Goal: Task Accomplishment & Management: Use online tool/utility

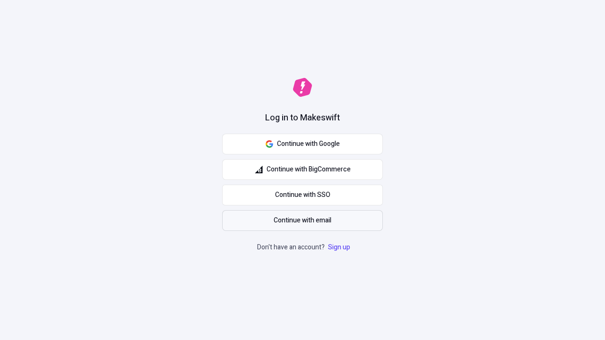
click at [303, 221] on span "Continue with email" at bounding box center [303, 221] width 58 height 10
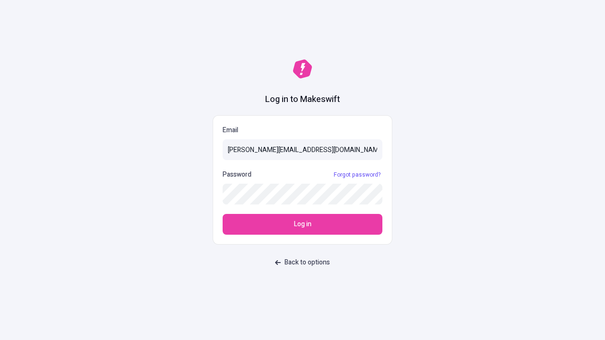
type input "[PERSON_NAME][EMAIL_ADDRESS][DOMAIN_NAME]"
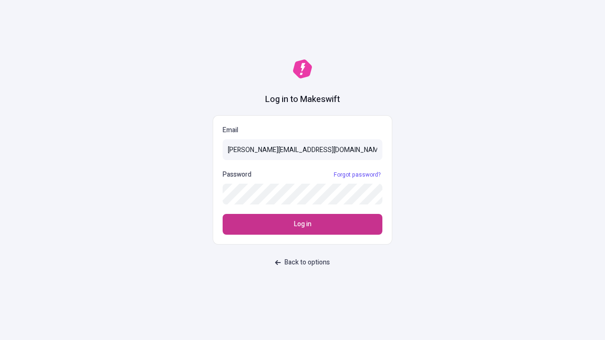
click at [303, 225] on span "Log in" at bounding box center [302, 224] width 17 height 10
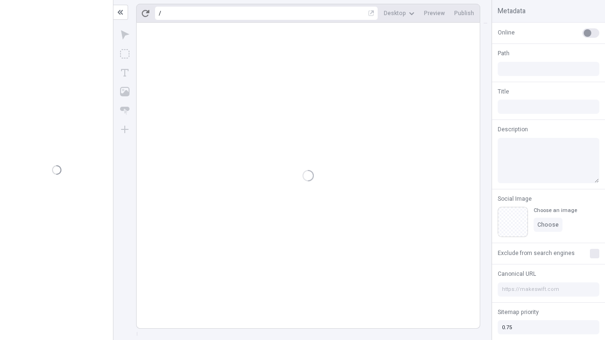
type input "/deep-link-tenuis"
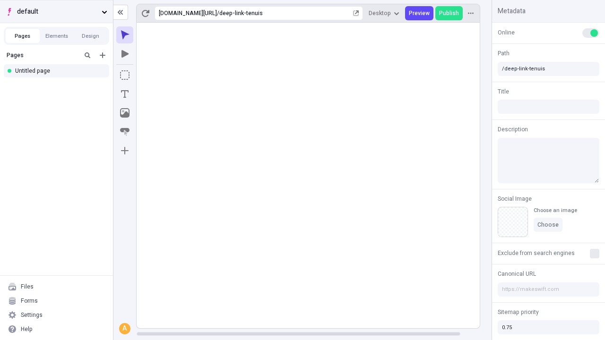
click at [56, 11] on span "default" at bounding box center [57, 12] width 81 height 10
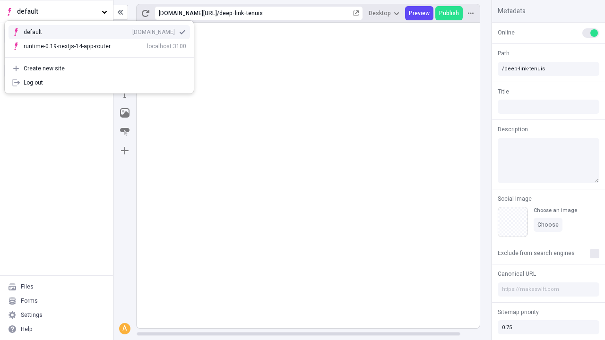
click at [132, 30] on div "qee9k4dy7d.staging.makeswift.site" at bounding box center [153, 32] width 43 height 8
click at [103, 55] on icon "Add new" at bounding box center [103, 55] width 6 height 6
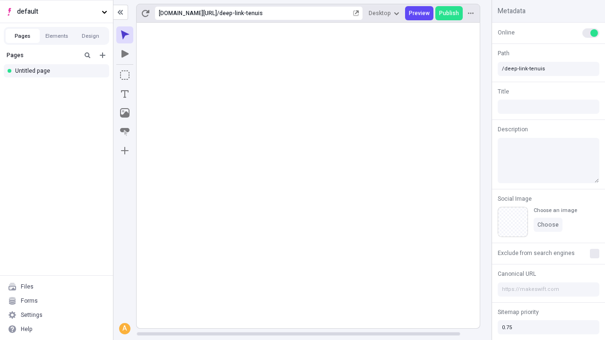
click at [59, 86] on div "Blank page" at bounding box center [59, 87] width 91 height 14
type input "/page"
